Goal: Task Accomplishment & Management: Use online tool/utility

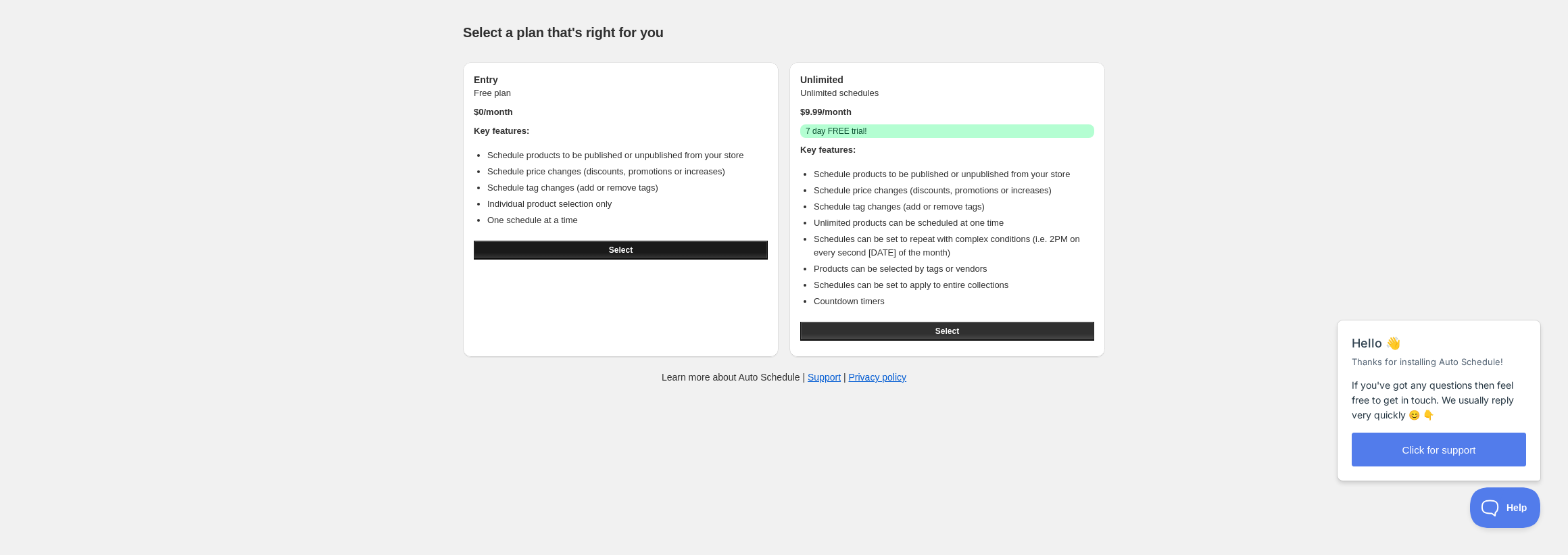
click at [655, 254] on button "Select" at bounding box center [621, 250] width 294 height 19
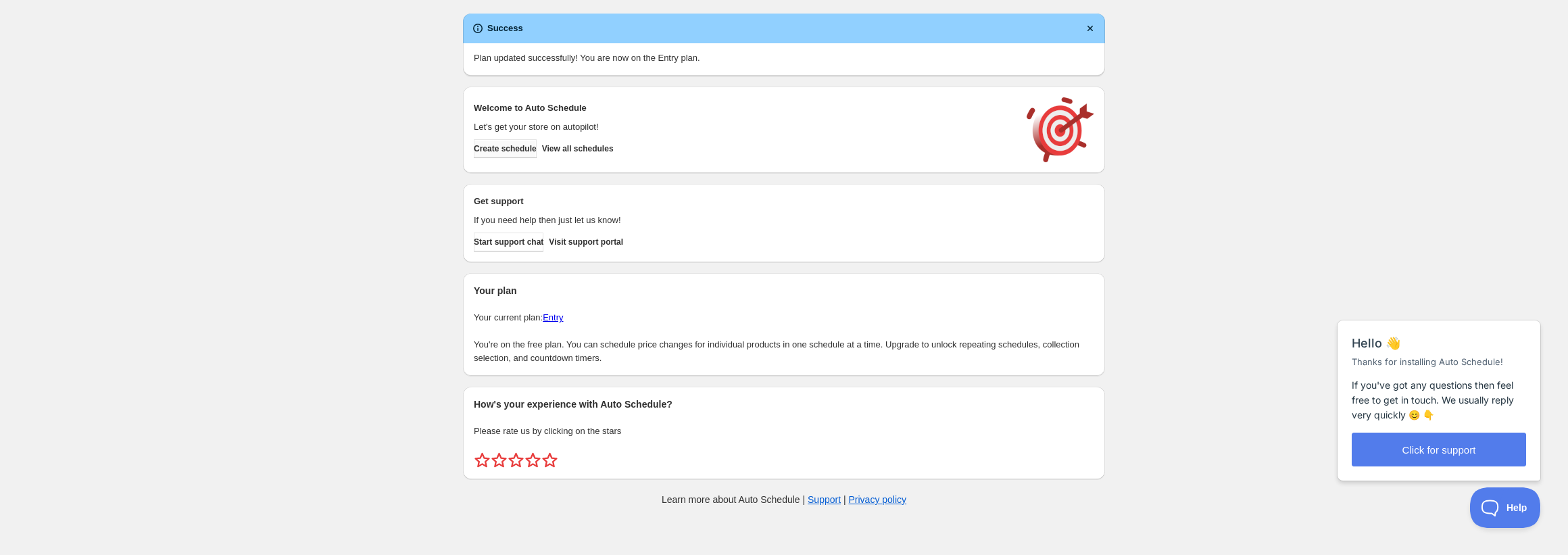
click at [513, 154] on button "Create schedule" at bounding box center [505, 149] width 63 height 19
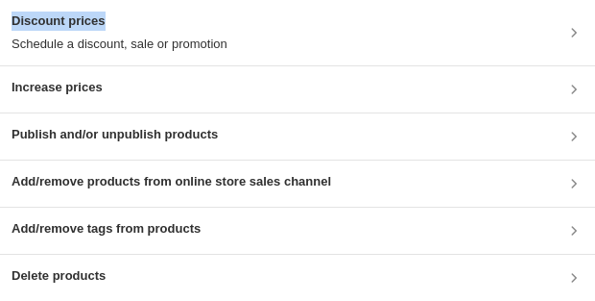
drag, startPoint x: 176, startPoint y: 30, endPoint x: 218, endPoint y: -28, distance: 71.4
click at [218, 0] on html "Discount prices Schedule a discount, sale or promotion Increase prices Publish …" at bounding box center [297, 150] width 595 height 301
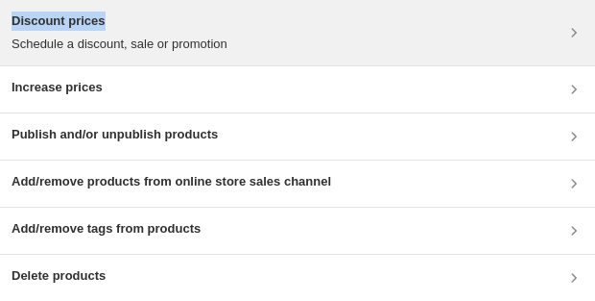
click at [181, 28] on h3 "Discount prices" at bounding box center [120, 21] width 216 height 19
